Goal: Contribute content

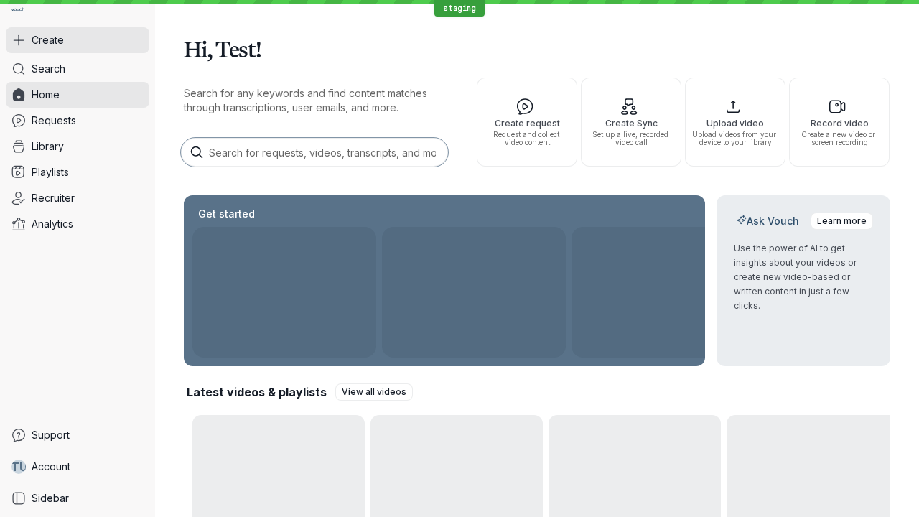
click at [78, 40] on button "Create" at bounding box center [78, 40] width 144 height 26
